Goal: Task Accomplishment & Management: Complete application form

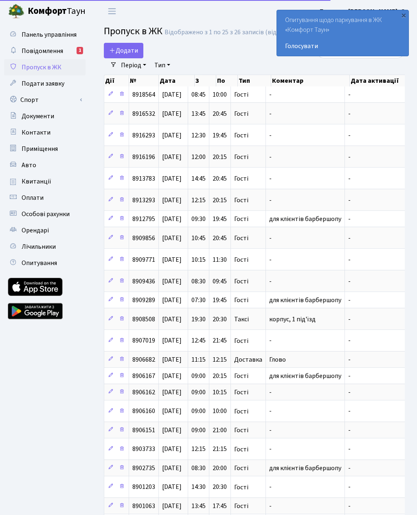
select select "25"
click at [132, 46] on span "Додати" at bounding box center [123, 50] width 29 height 9
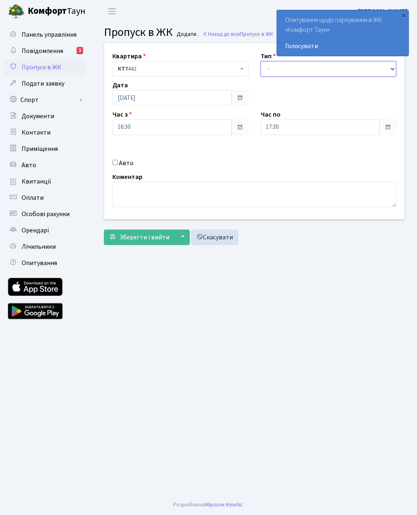
click at [292, 69] on select "- Доставка Таксі Гості Сервіс" at bounding box center [329, 68] width 136 height 15
select select "3"
click at [316, 126] on input "17:30" at bounding box center [320, 126] width 119 height 15
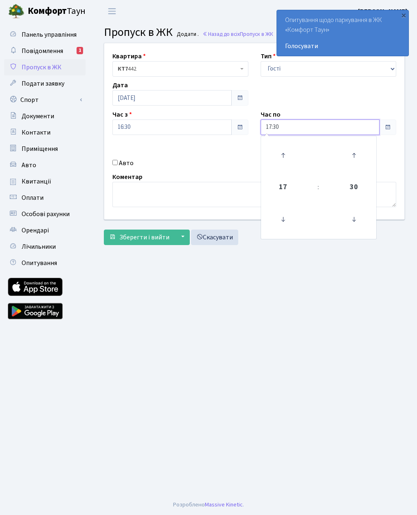
click at [283, 159] on icon at bounding box center [283, 155] width 22 height 22
click at [287, 164] on icon at bounding box center [283, 155] width 22 height 22
click at [289, 160] on icon at bounding box center [283, 155] width 22 height 22
click at [291, 161] on icon at bounding box center [283, 155] width 22 height 22
click at [284, 150] on icon at bounding box center [283, 155] width 22 height 22
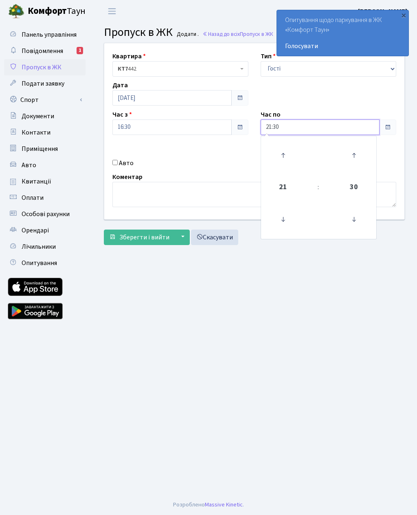
type input "22:30"
click at [117, 164] on input "Авто" at bounding box center [114, 162] width 5 height 5
checkbox input "true"
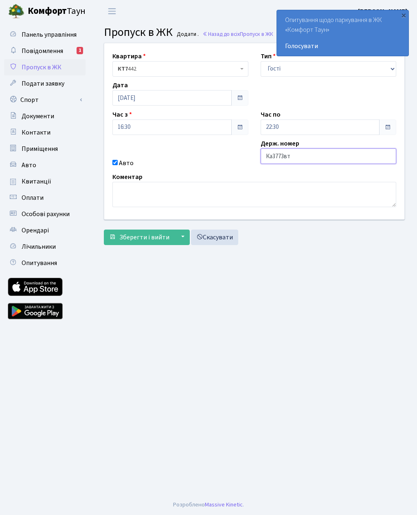
type input "Ка3773вт"
click at [185, 297] on main "Admin Пропуск в ЖК Додати Пропуск в ЖК Додати . Назад до всіх Пропуск в ЖК Квар…" at bounding box center [255, 258] width 326 height 472
click at [153, 238] on span "Зберегти і вийти" at bounding box center [144, 237] width 50 height 9
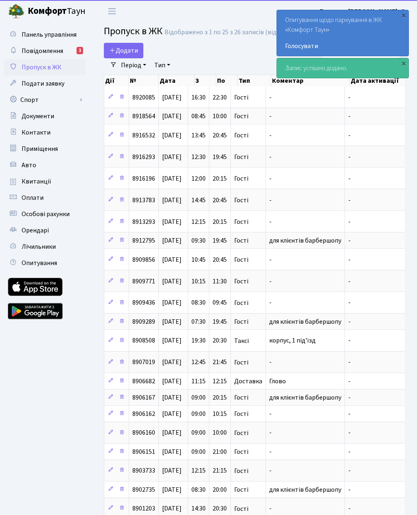
select select "25"
